Goal: Task Accomplishment & Management: Manage account settings

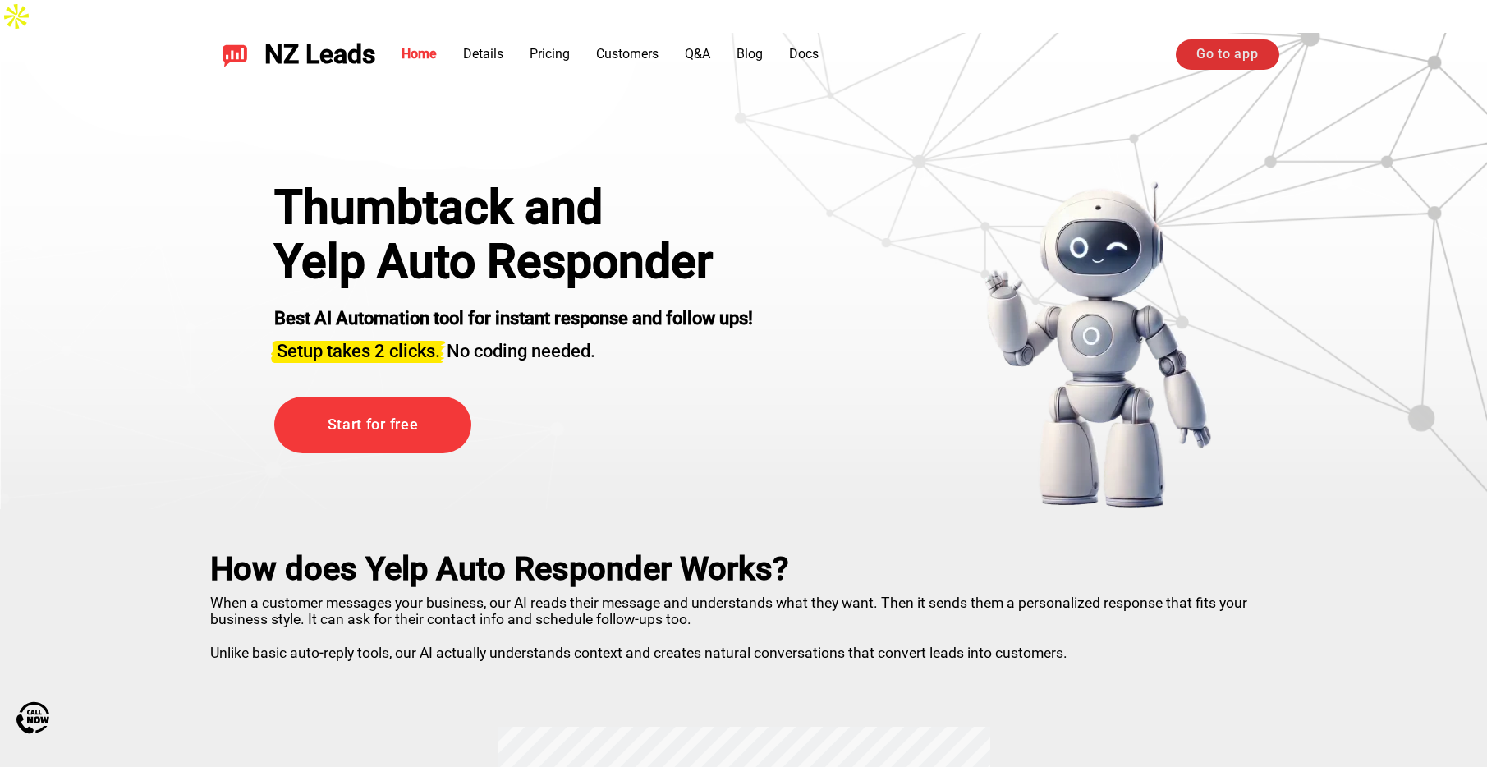
click at [1242, 60] on link "Go to app" at bounding box center [1227, 54] width 103 height 30
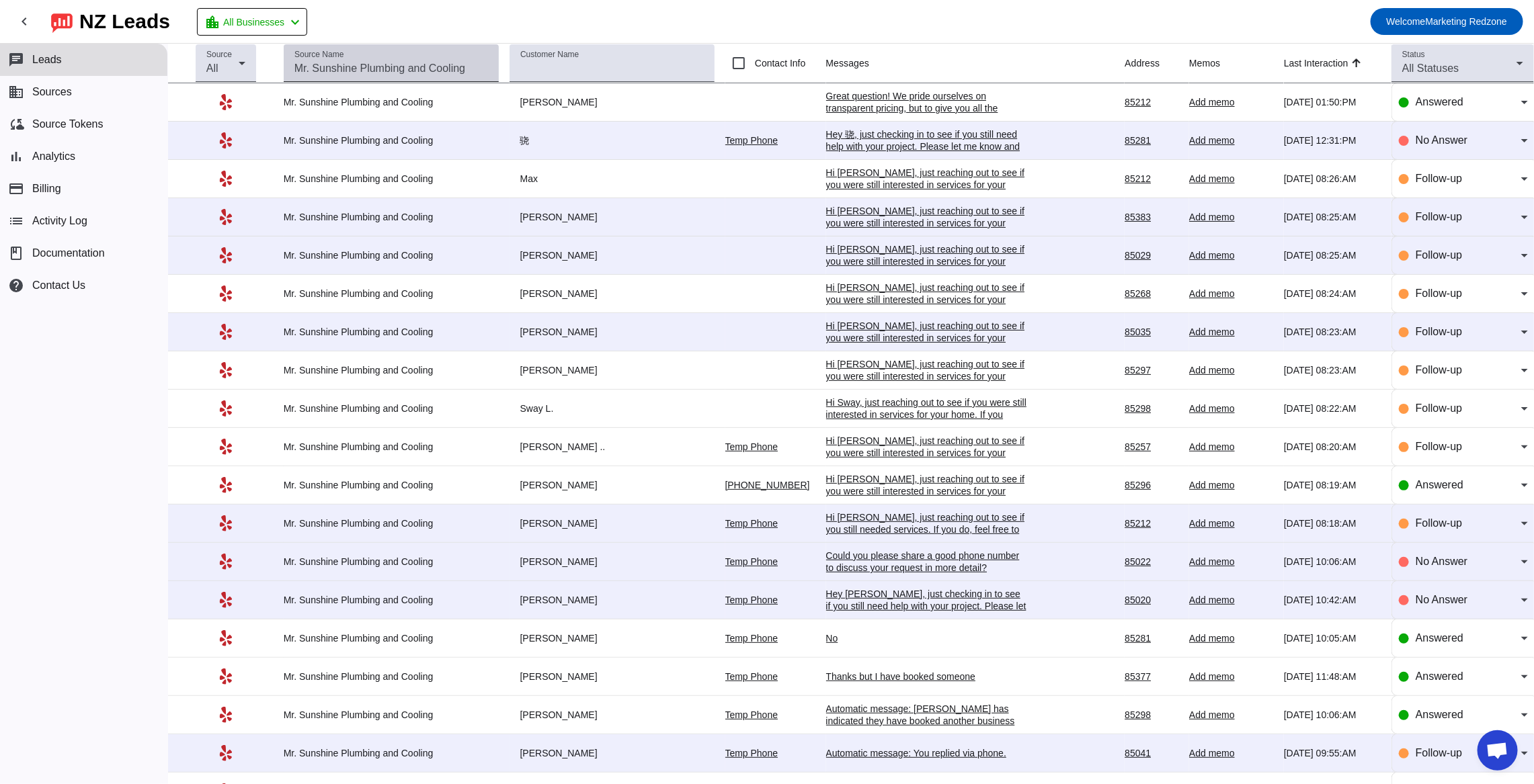
click at [493, 65] on div "Source Name" at bounding box center [391, 63] width 215 height 38
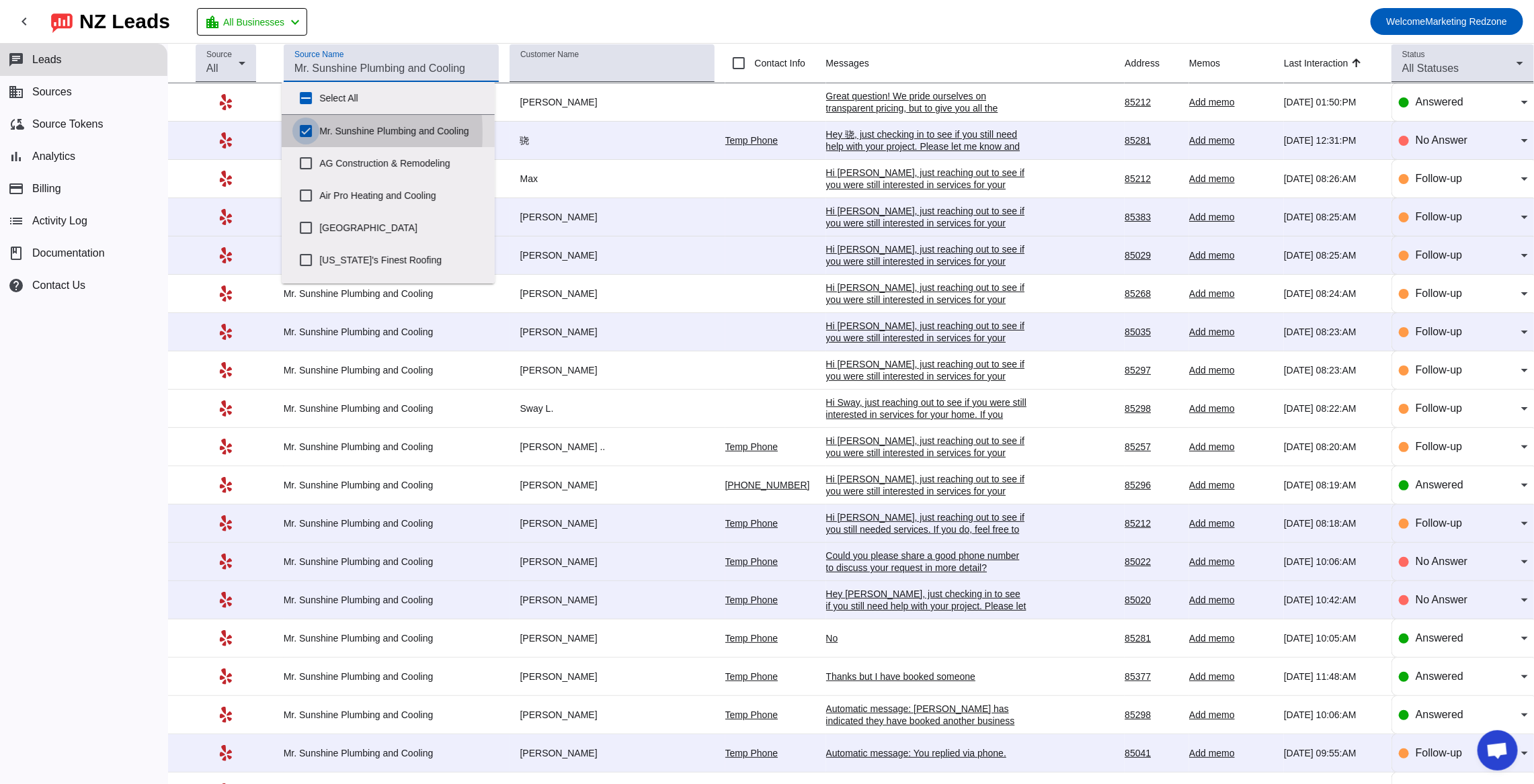
click at [305, 133] on input "Mr. Sunshine Plumbing and Cooling" at bounding box center [305, 131] width 27 height 27
checkbox input "false"
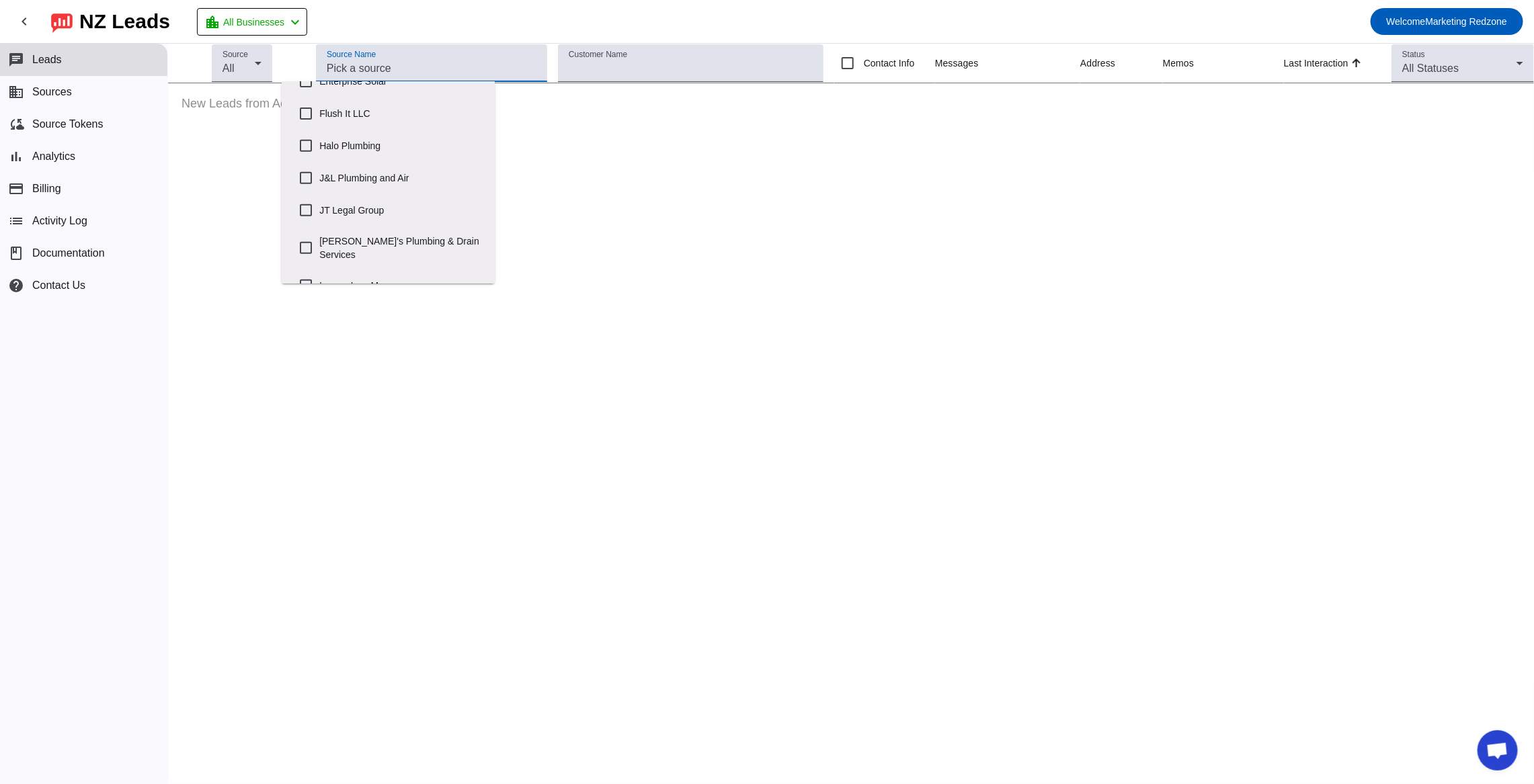
scroll to position [361, 0]
click at [300, 226] on input "[PERSON_NAME]'s Plumbing & Drain Services" at bounding box center [305, 227] width 27 height 27
checkbox input "true"
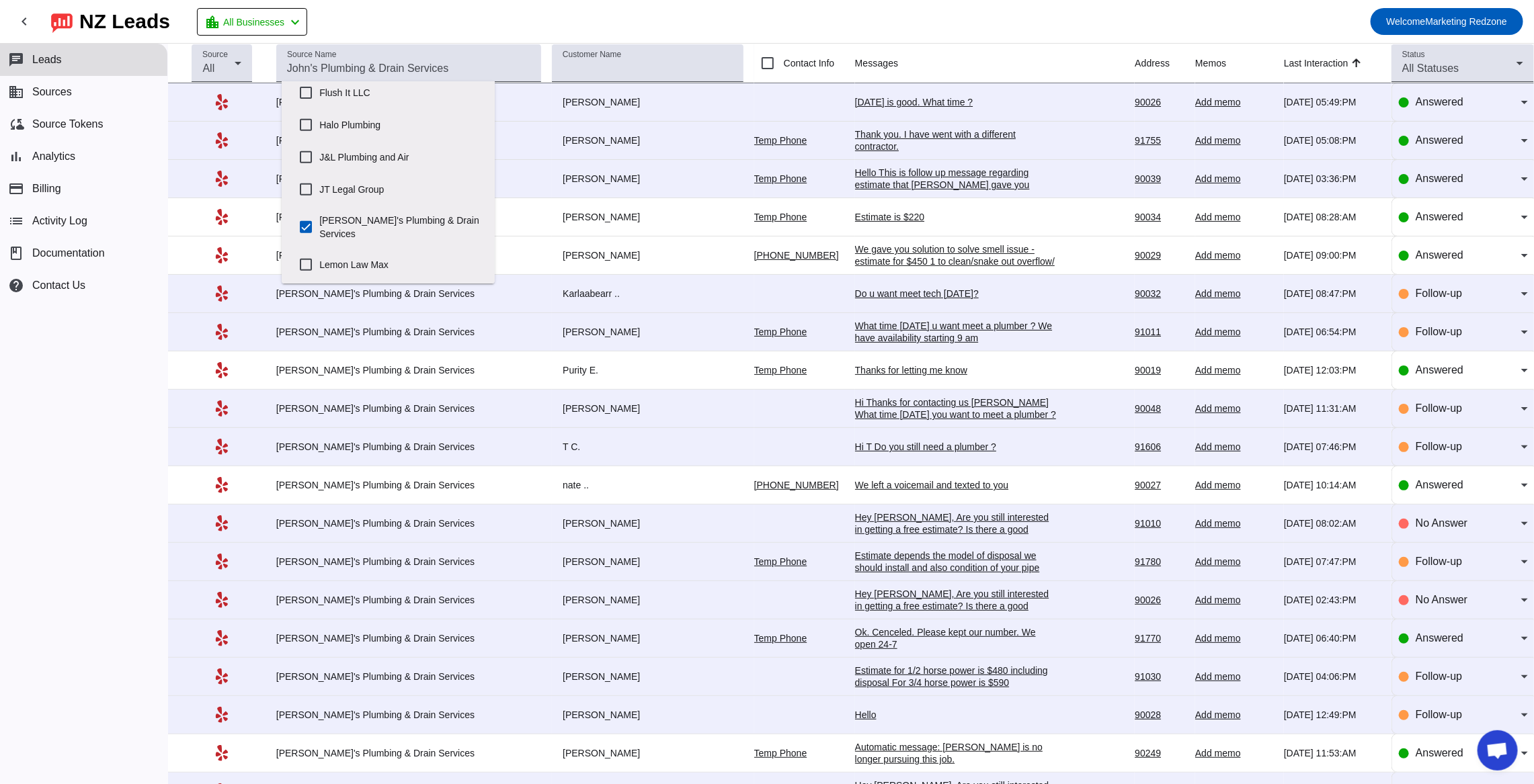
click at [879, 97] on div "[DATE] is good. What time ?" at bounding box center [956, 101] width 201 height 12
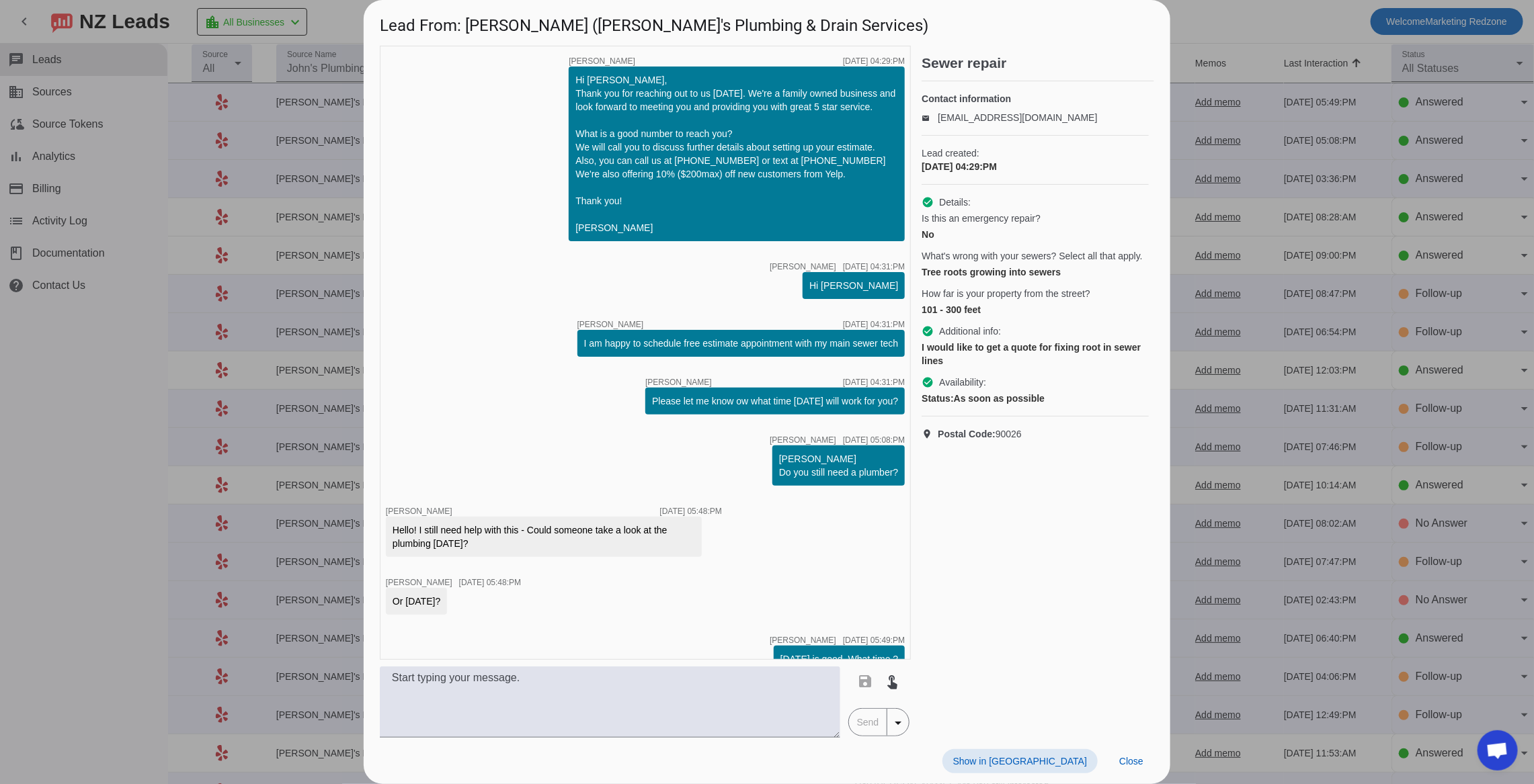
scroll to position [25, 0]
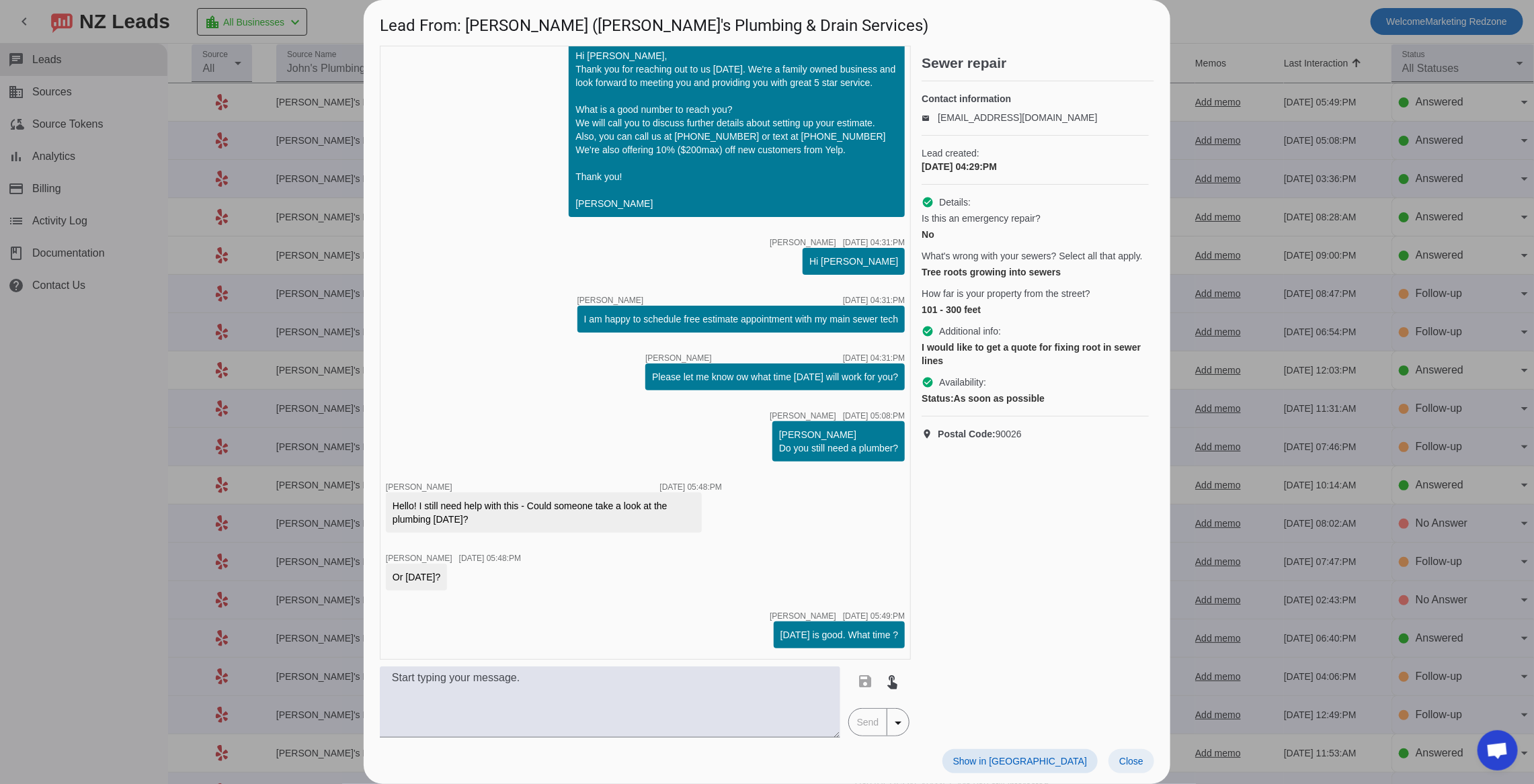
click at [1121, 758] on span "Close" at bounding box center [1131, 761] width 25 height 11
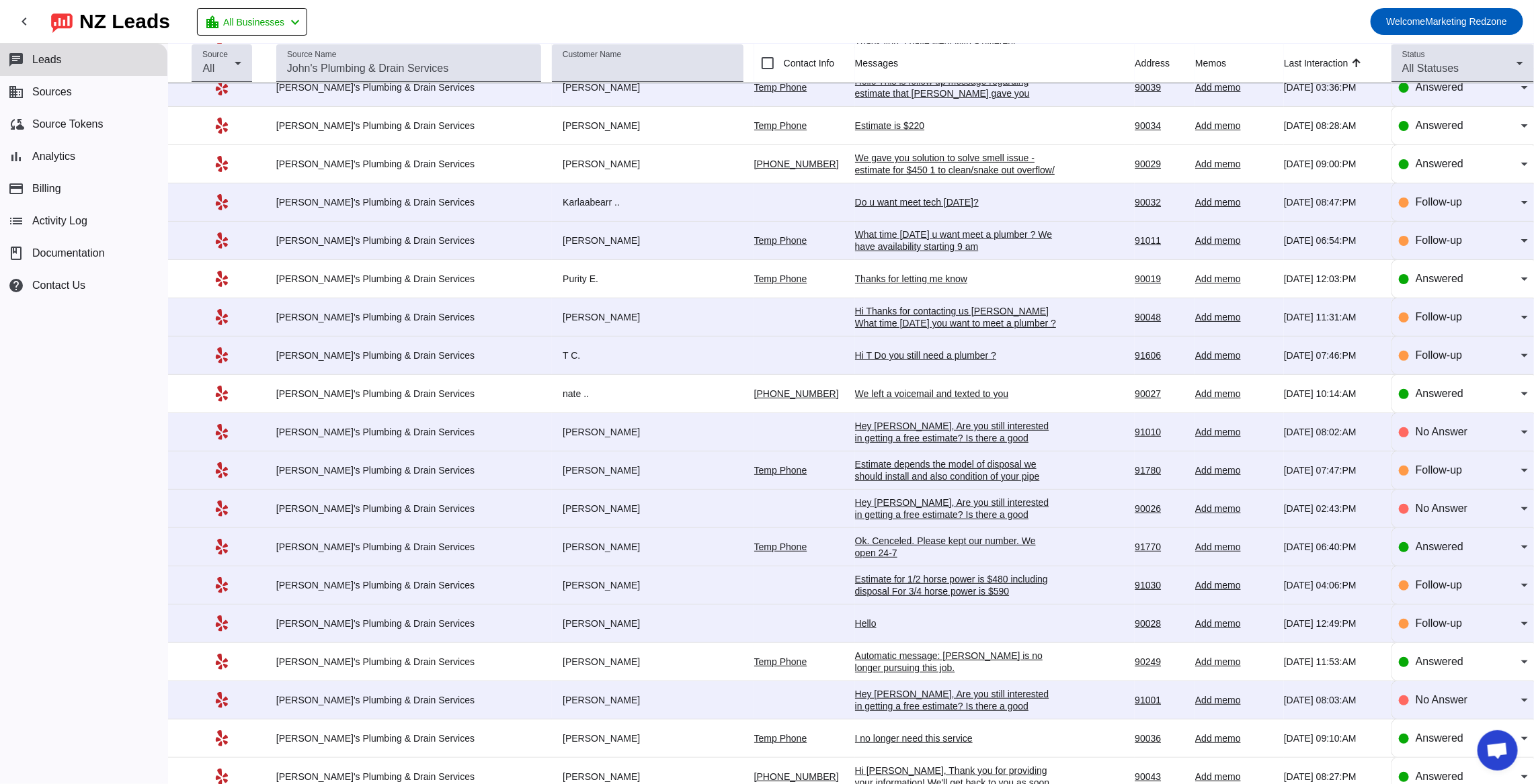
scroll to position [92, 0]
click at [855, 283] on div "Thanks for letting me know" at bounding box center [956, 278] width 201 height 12
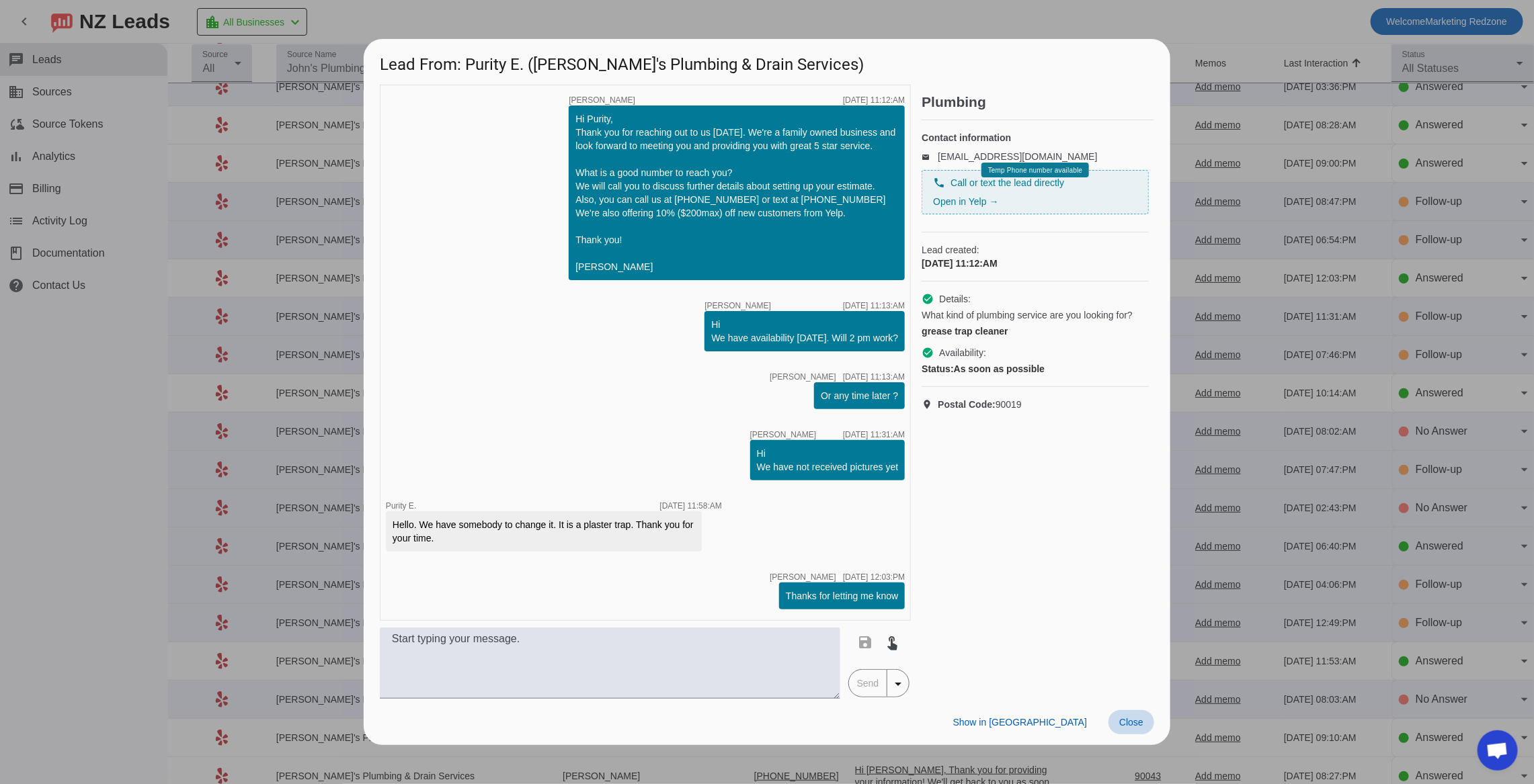
click at [1136, 723] on span "Close" at bounding box center [1131, 722] width 25 height 11
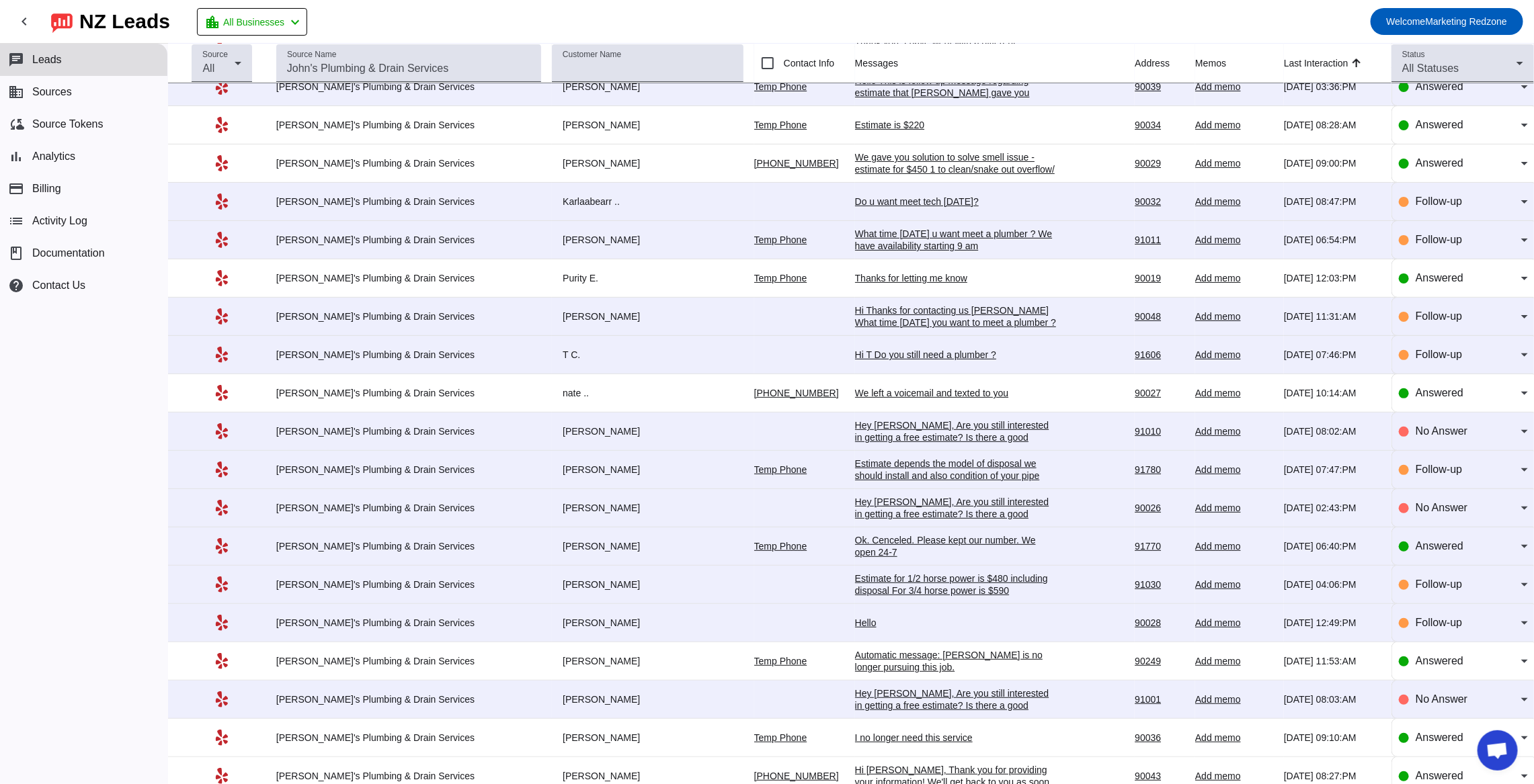
click at [901, 393] on div "We left a voicemail and texted to you" at bounding box center [956, 393] width 201 height 12
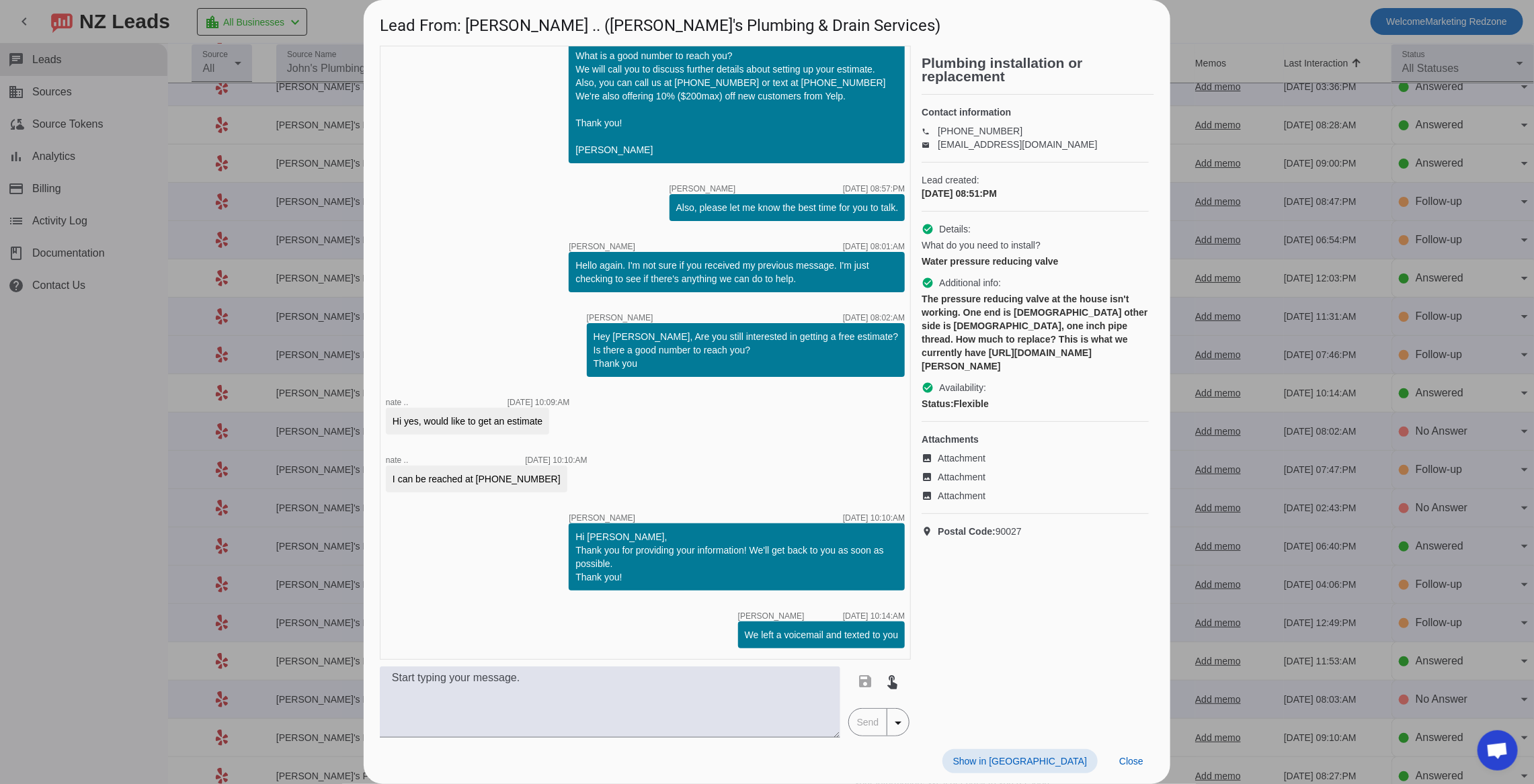
scroll to position [0, 0]
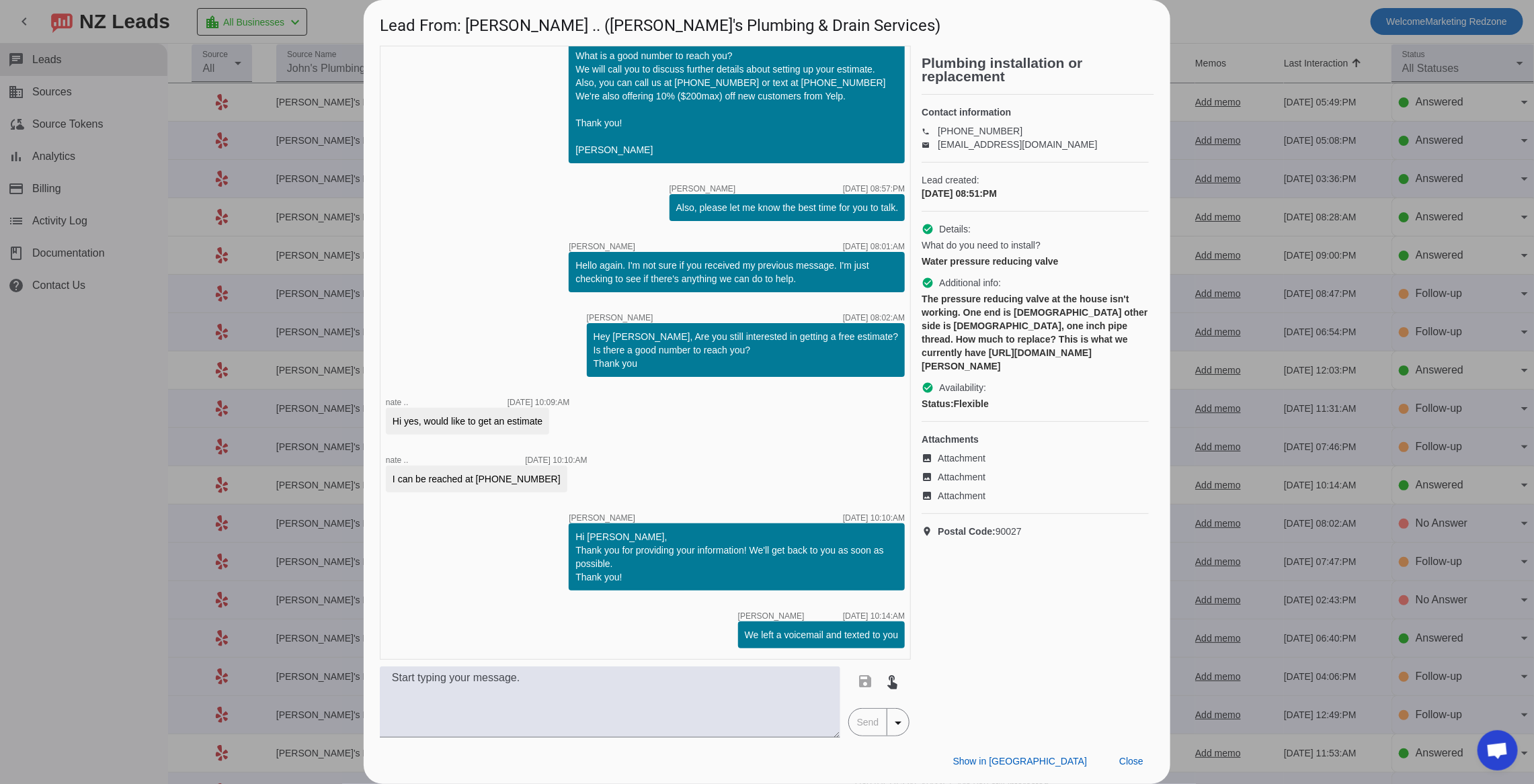
click at [1256, 451] on div at bounding box center [767, 392] width 1534 height 784
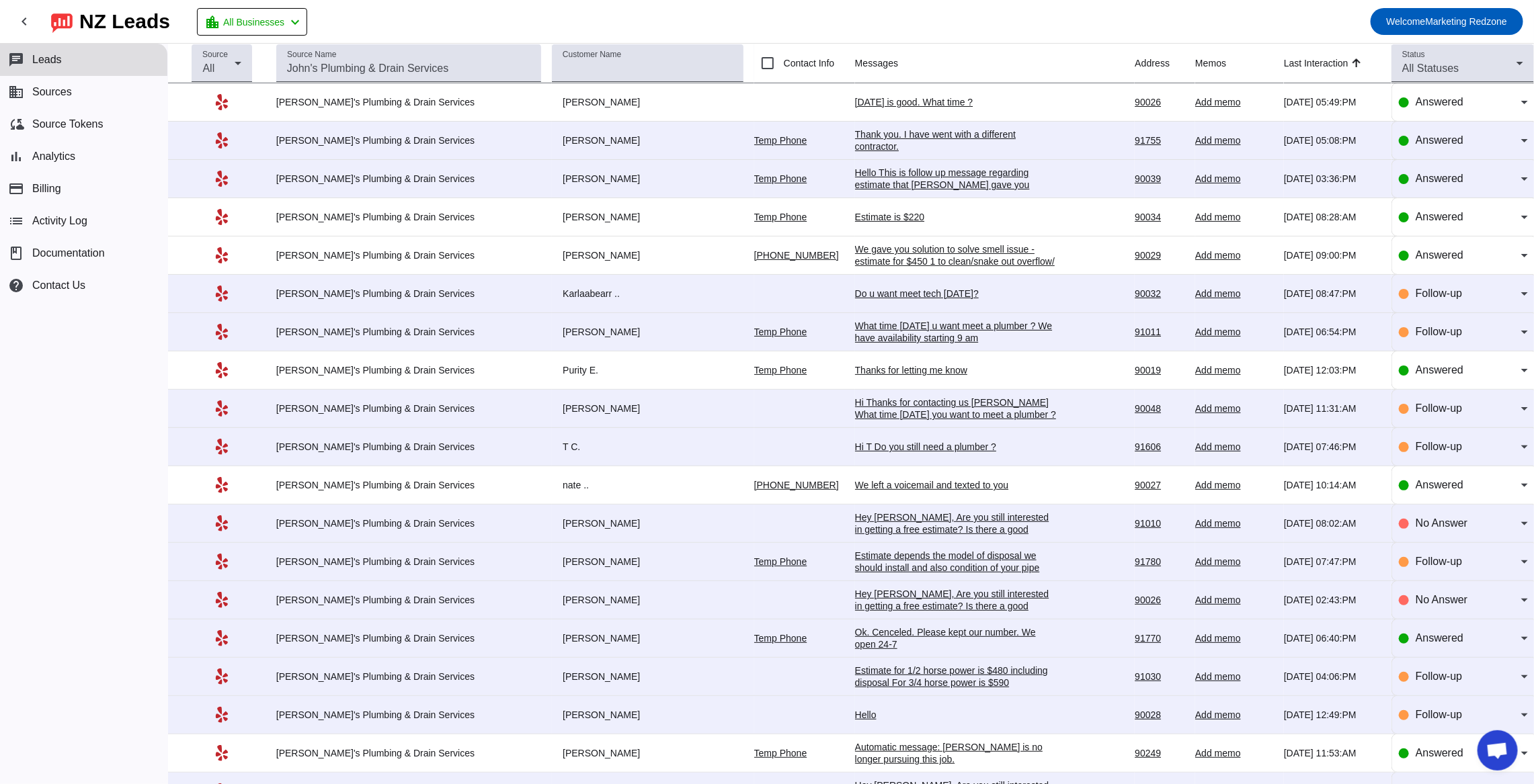
click at [895, 637] on div "Ok. Cenceled. Please kept our number. We open 24-7" at bounding box center [956, 638] width 201 height 25
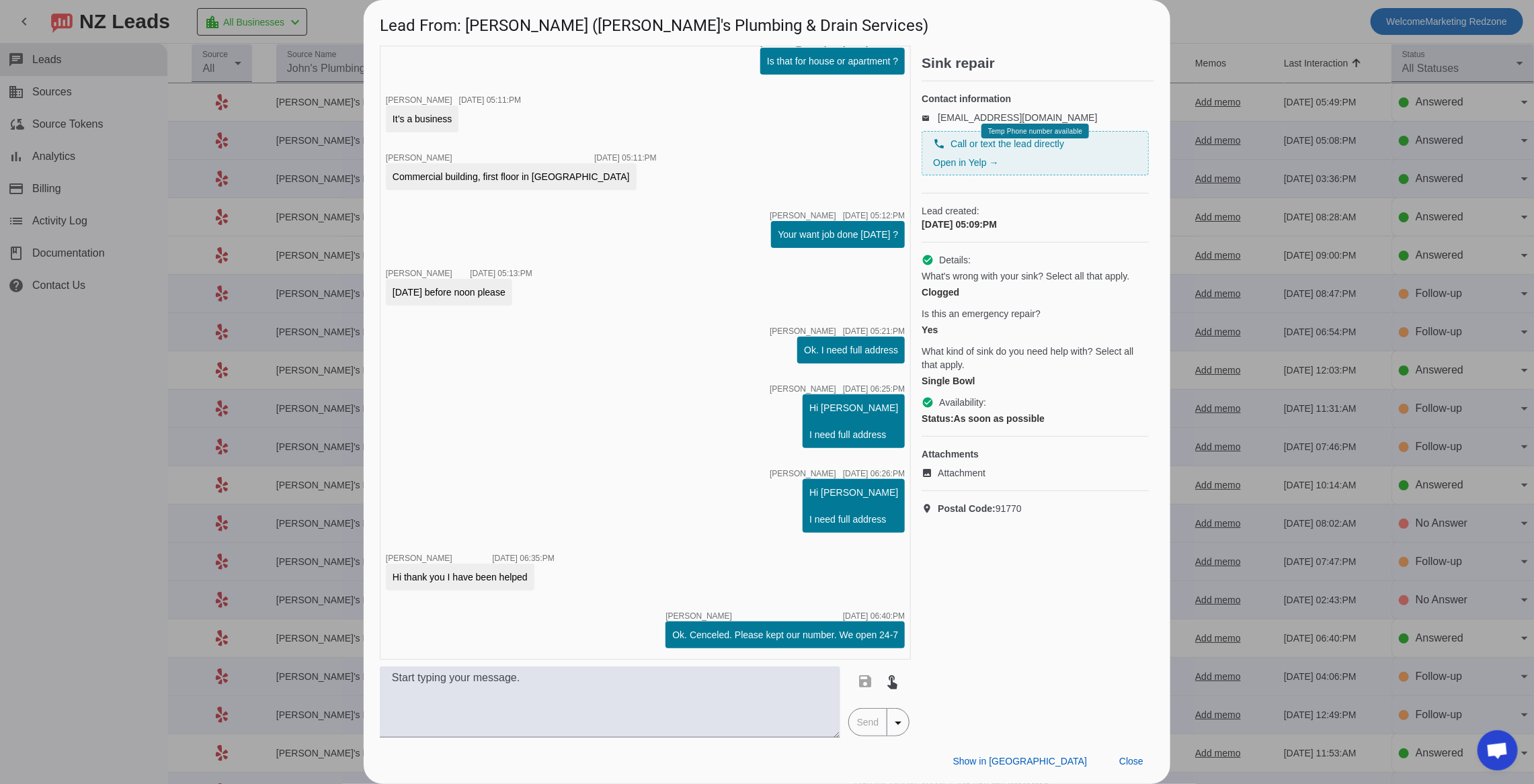
scroll to position [378, 0]
click at [1351, 500] on div at bounding box center [767, 392] width 1534 height 784
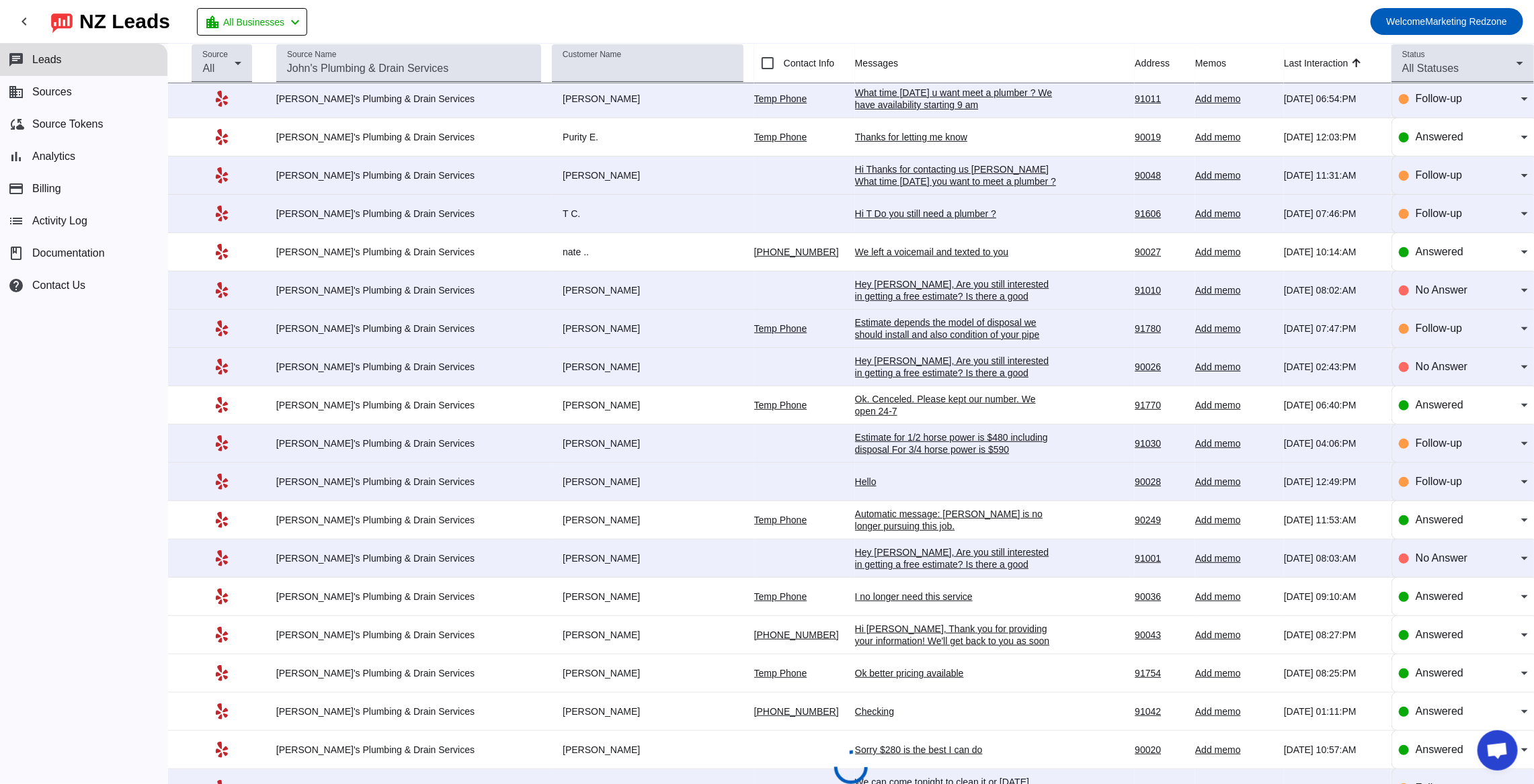
scroll to position [236, 0]
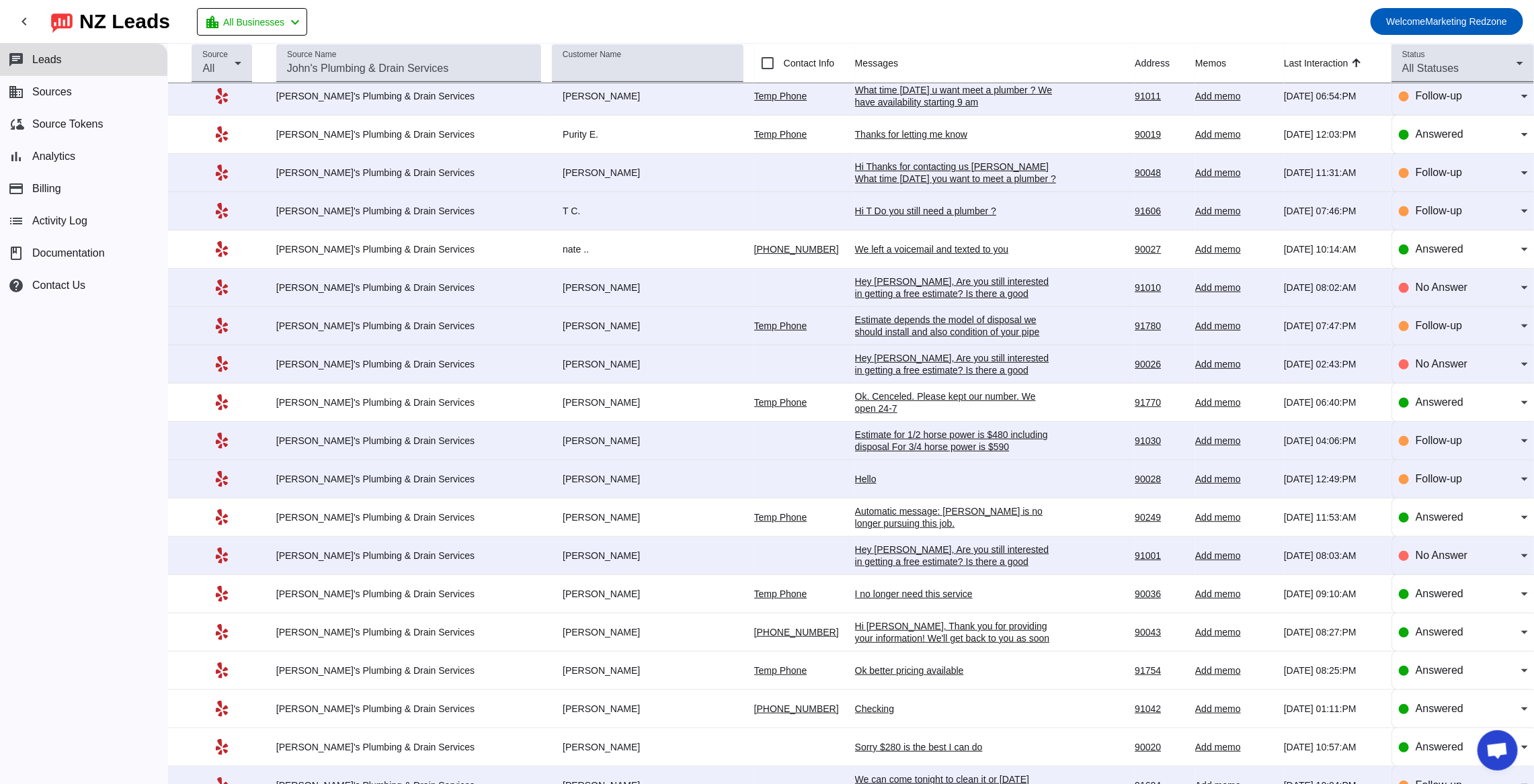
click at [897, 674] on div "Ok better pricing available" at bounding box center [956, 670] width 201 height 12
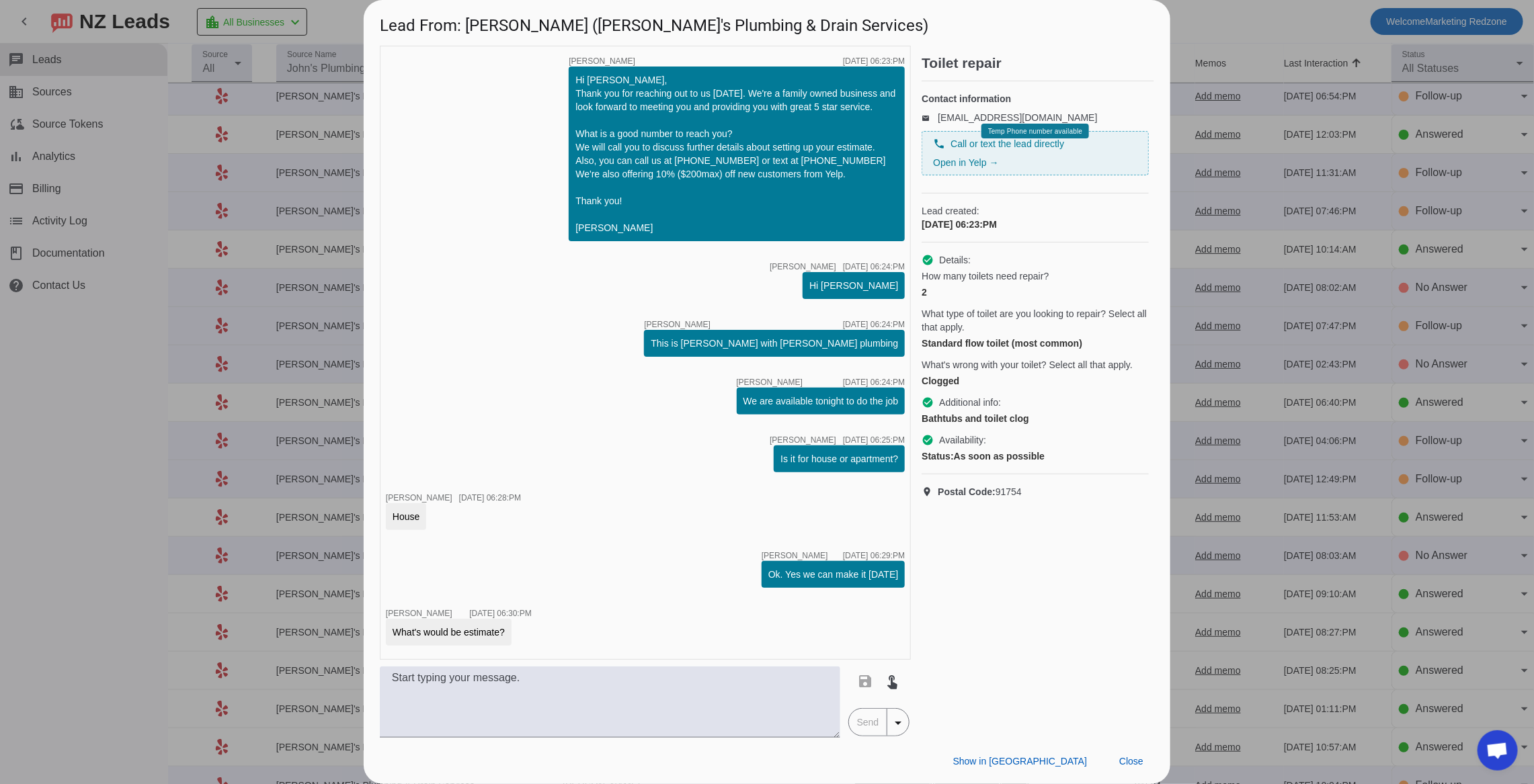
scroll to position [358, 0]
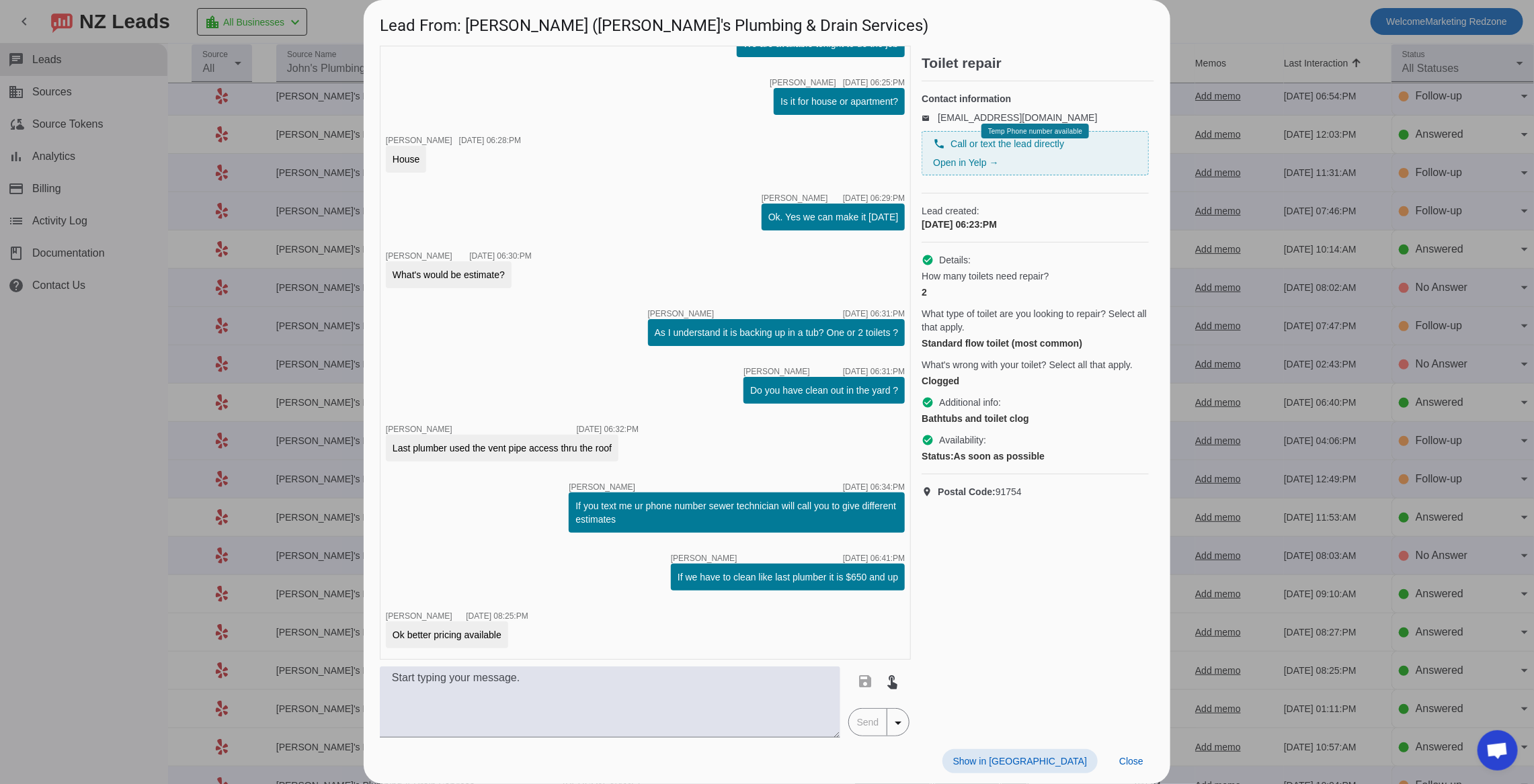
click at [1180, 535] on div at bounding box center [767, 392] width 1534 height 784
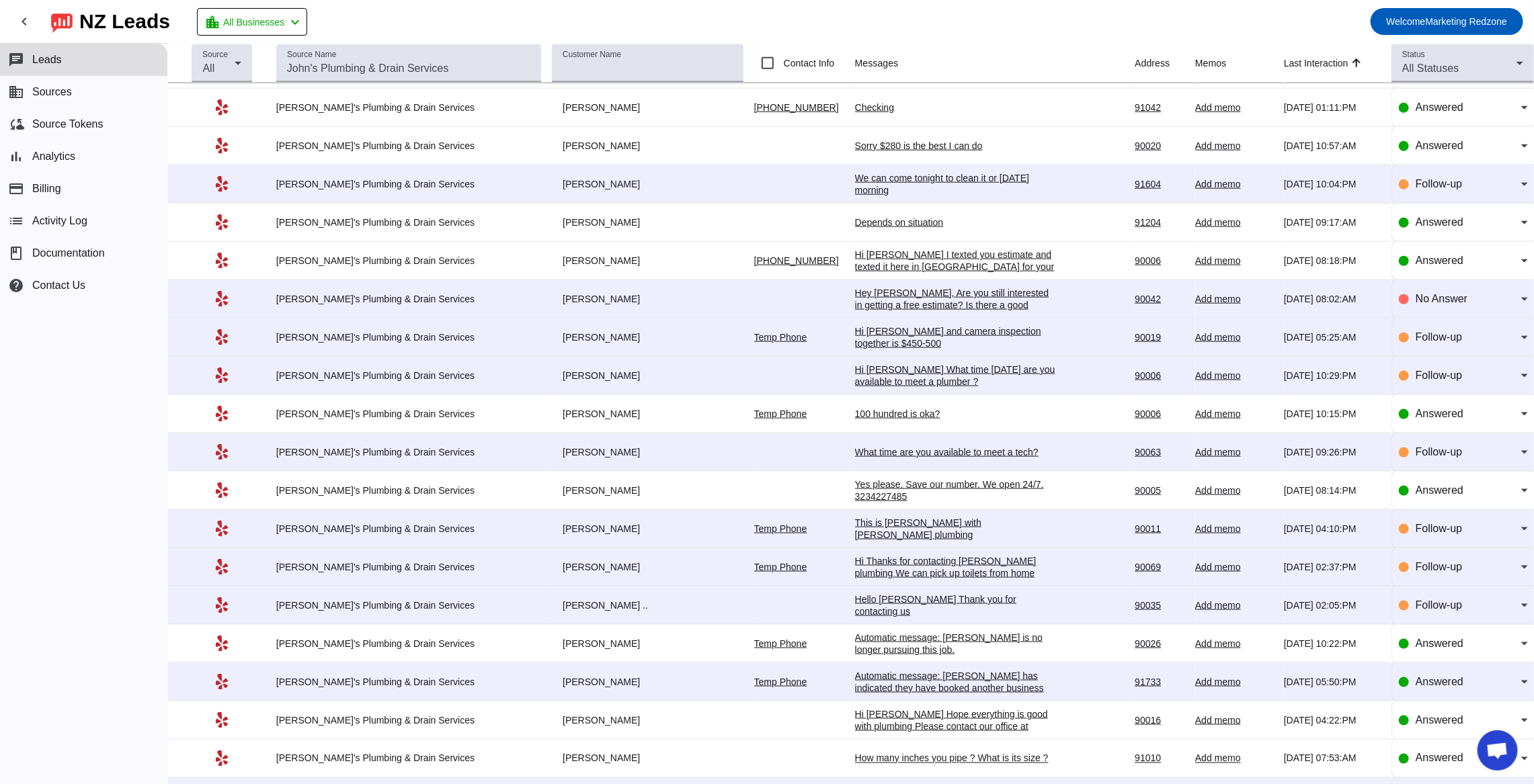
scroll to position [847, 0]
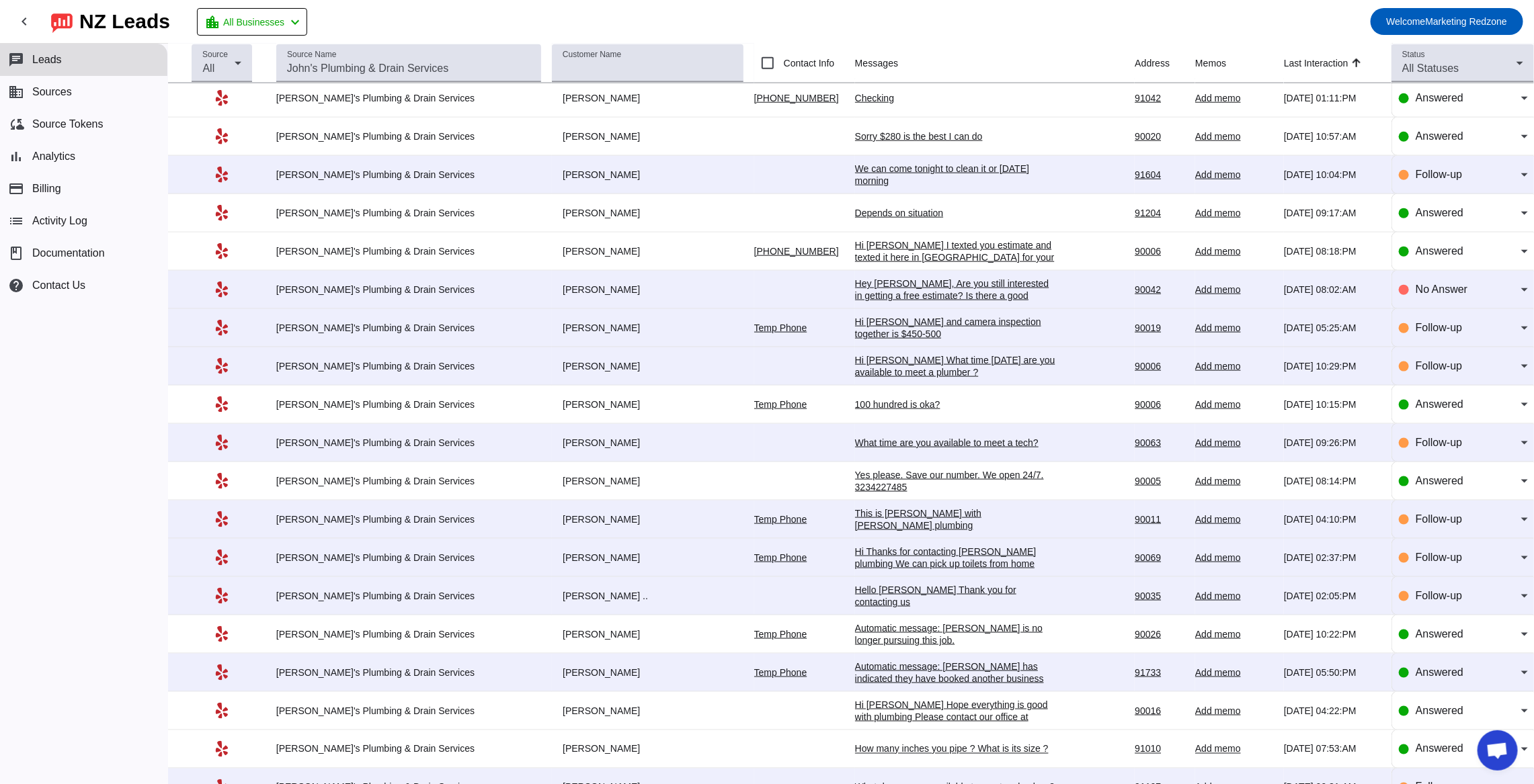
click at [855, 250] on div "Hi [PERSON_NAME] I texted you estimate and texted it here in [GEOGRAPHIC_DATA] …" at bounding box center [956, 287] width 201 height 97
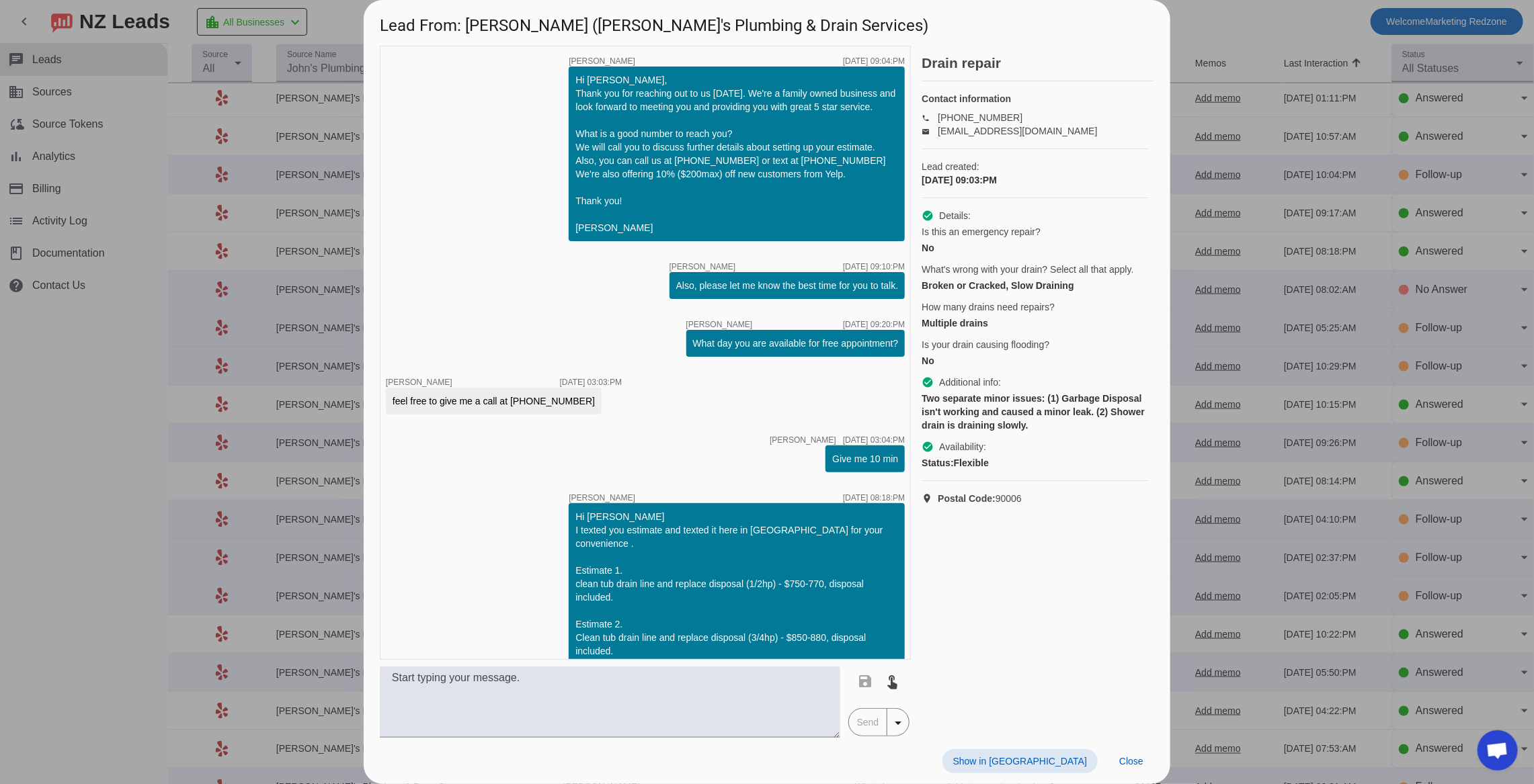
scroll to position [30, 0]
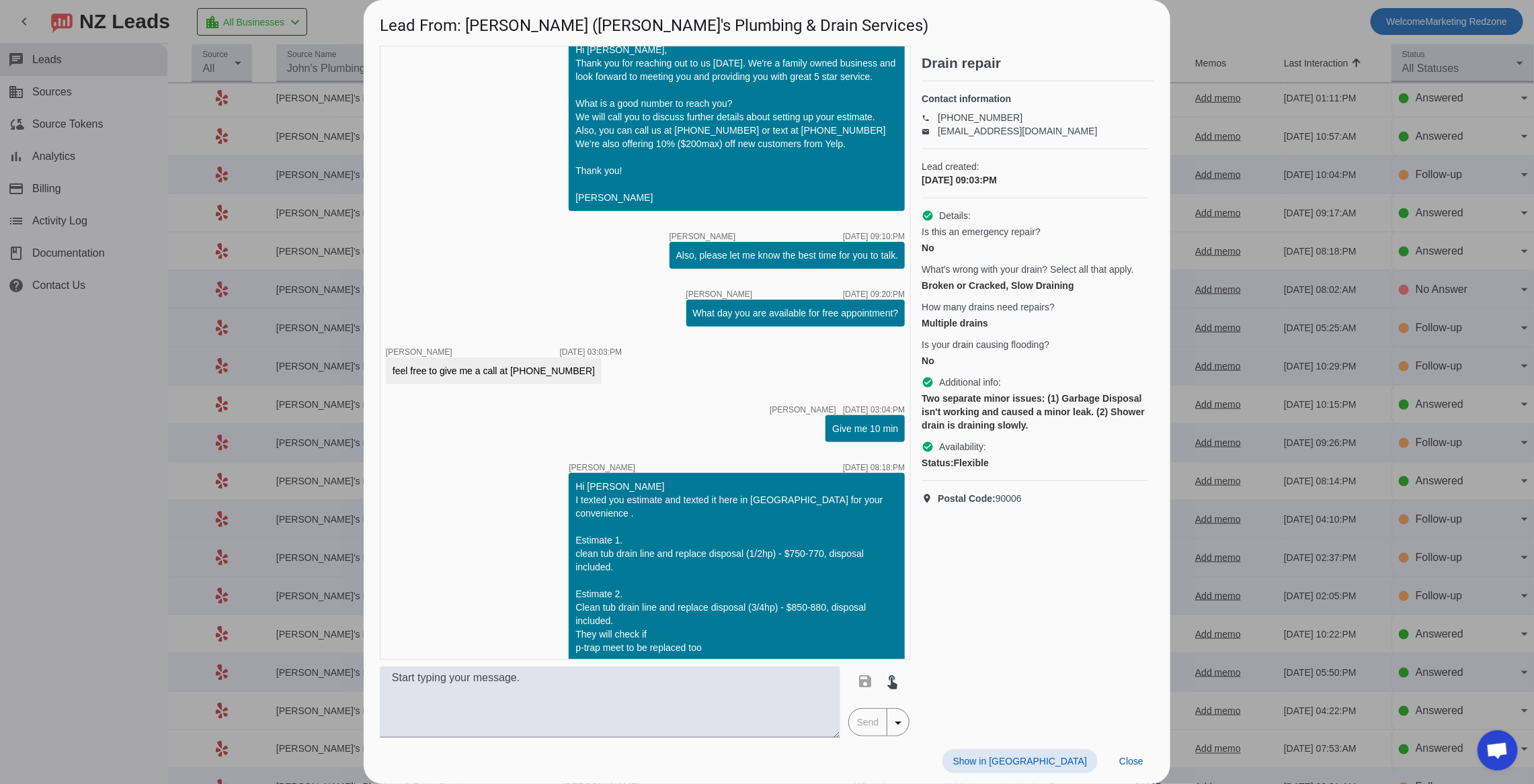
click at [1216, 368] on div at bounding box center [767, 392] width 1534 height 784
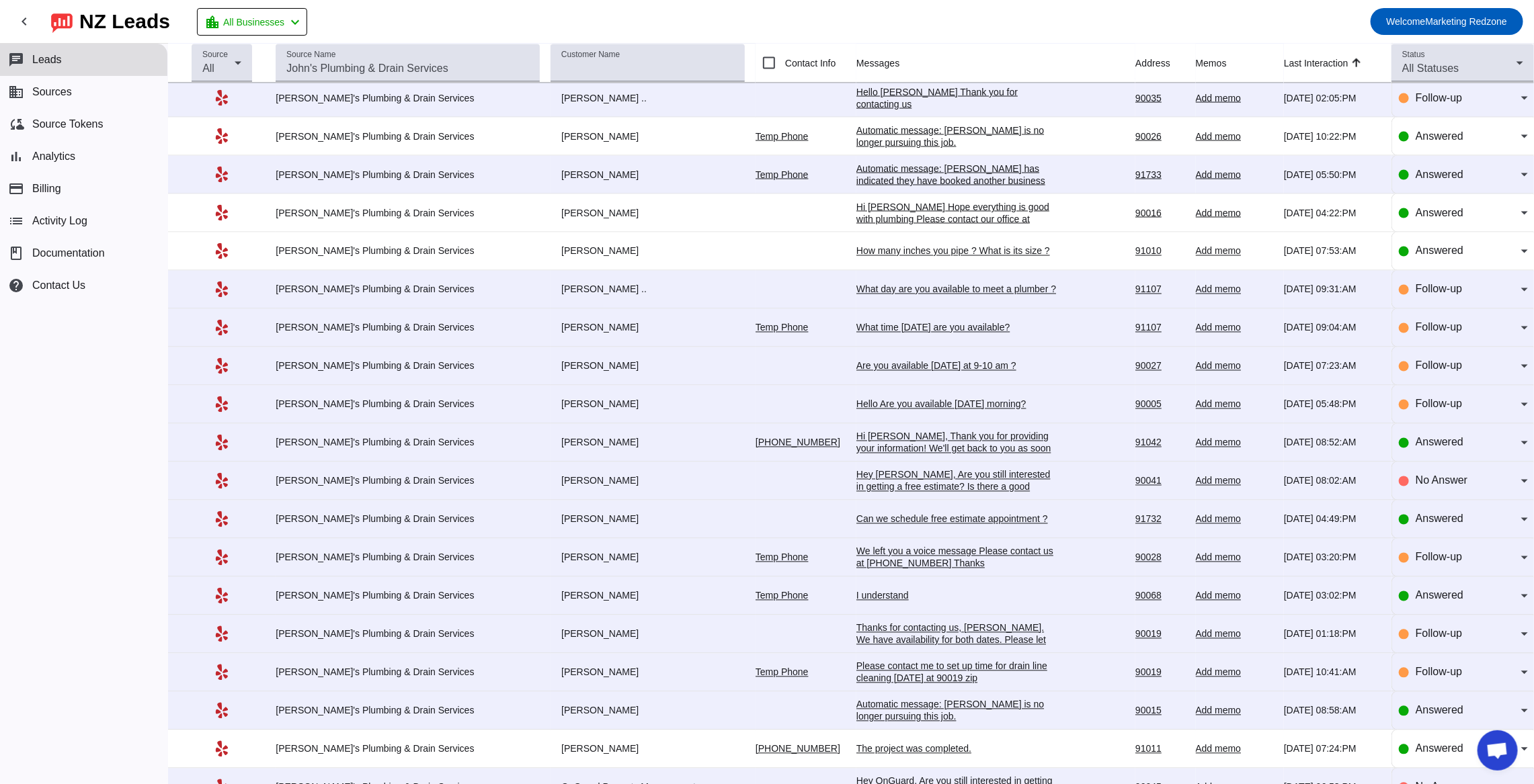
scroll to position [1348, 0]
